Goal: Information Seeking & Learning: Learn about a topic

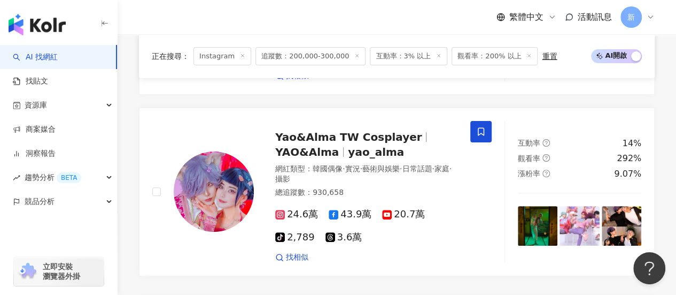
scroll to position [2139, 0]
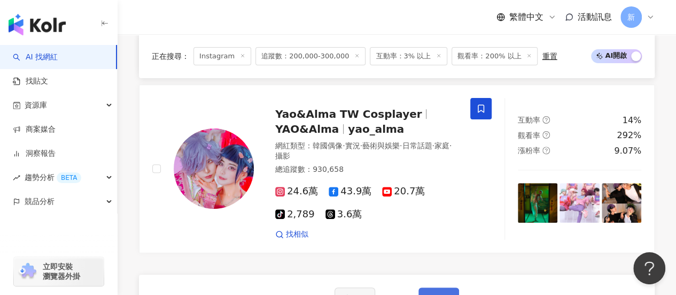
click at [428, 294] on span "下一頁" at bounding box center [439, 298] width 22 height 9
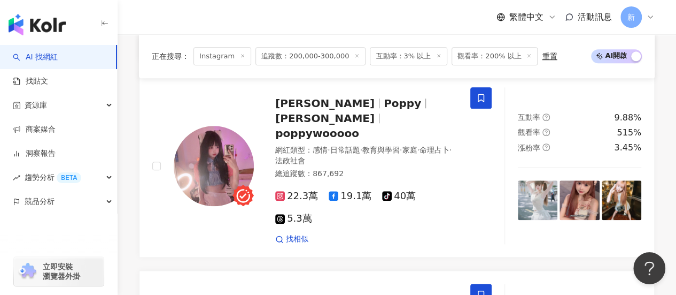
scroll to position [584, 0]
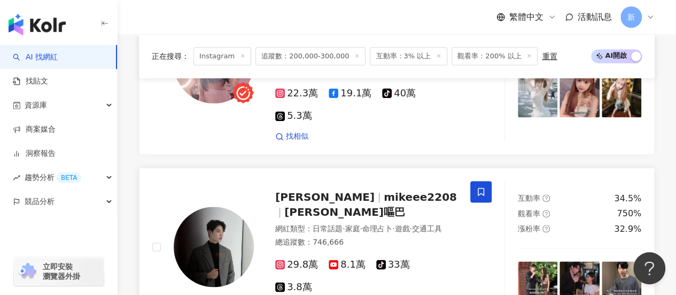
click at [277, 260] on rect at bounding box center [279, 263] width 7 height 7
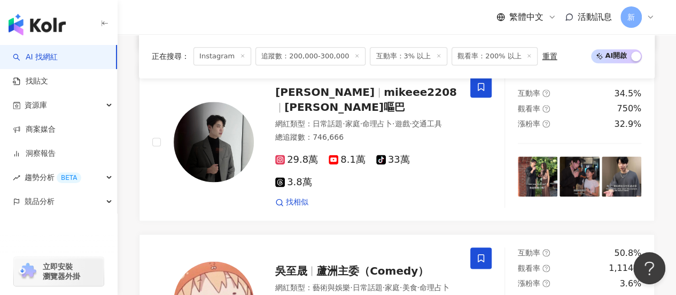
scroll to position [762, 0]
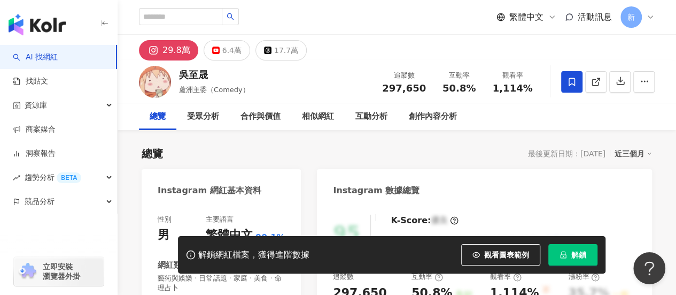
click at [156, 49] on icon at bounding box center [153, 50] width 7 height 7
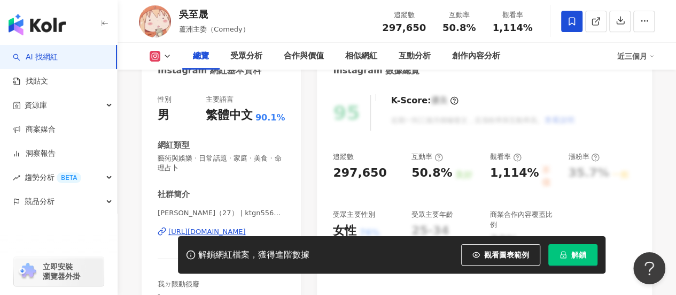
scroll to position [178, 0]
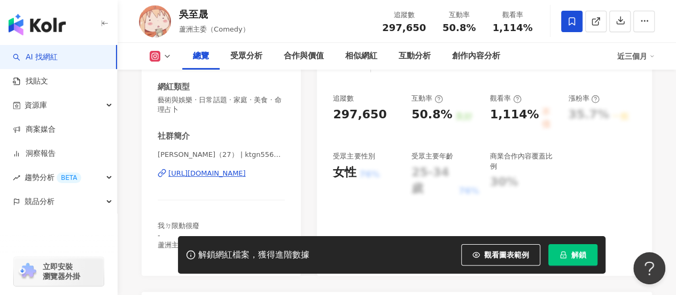
click at [235, 175] on div "https://www.instagram.com/ktgn556412/" at bounding box center [207, 173] width 78 height 10
